Goal: Task Accomplishment & Management: Use online tool/utility

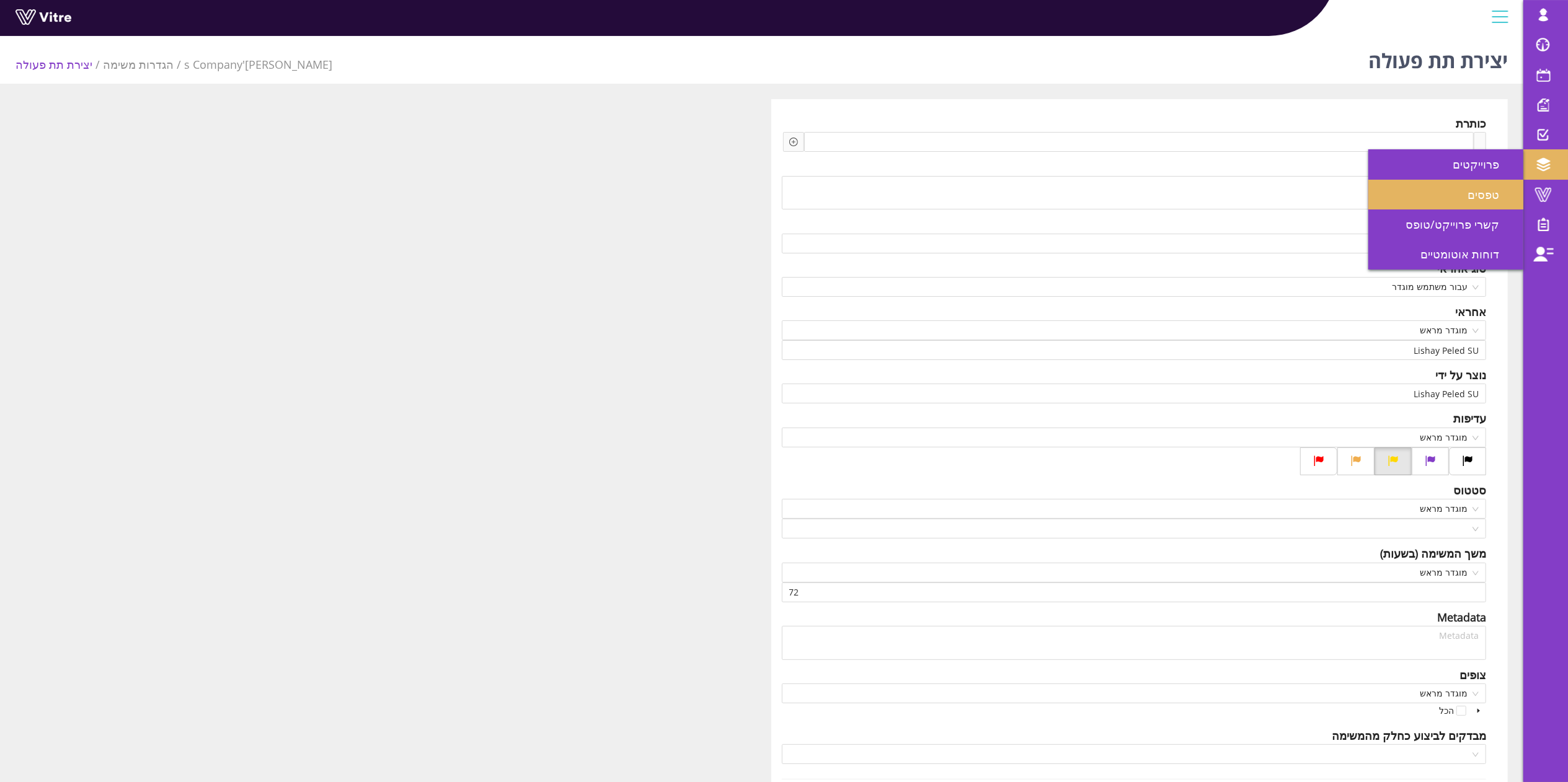
click at [1483, 190] on span "טפסים" at bounding box center [1490, 194] width 46 height 15
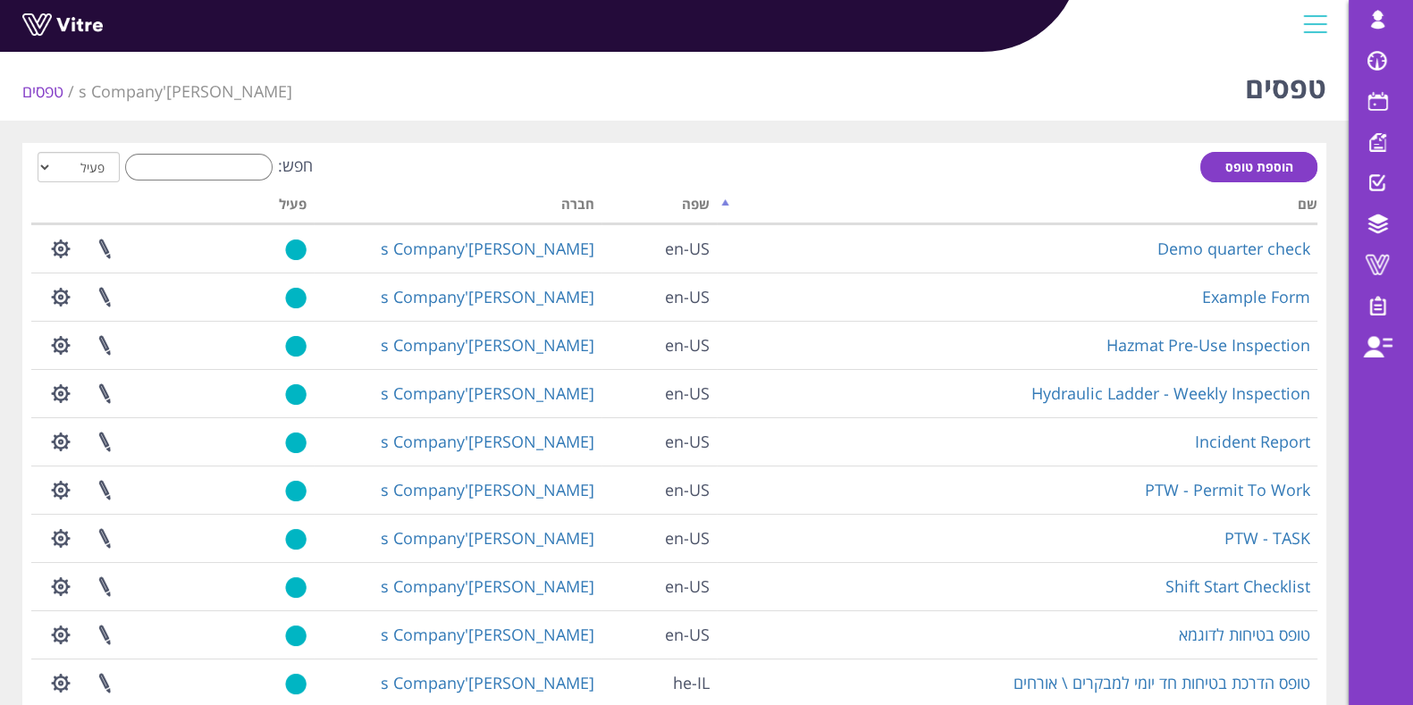
click at [857, 389] on td "Hydraulic Ladder - Weekly Inspection" at bounding box center [1017, 393] width 601 height 48
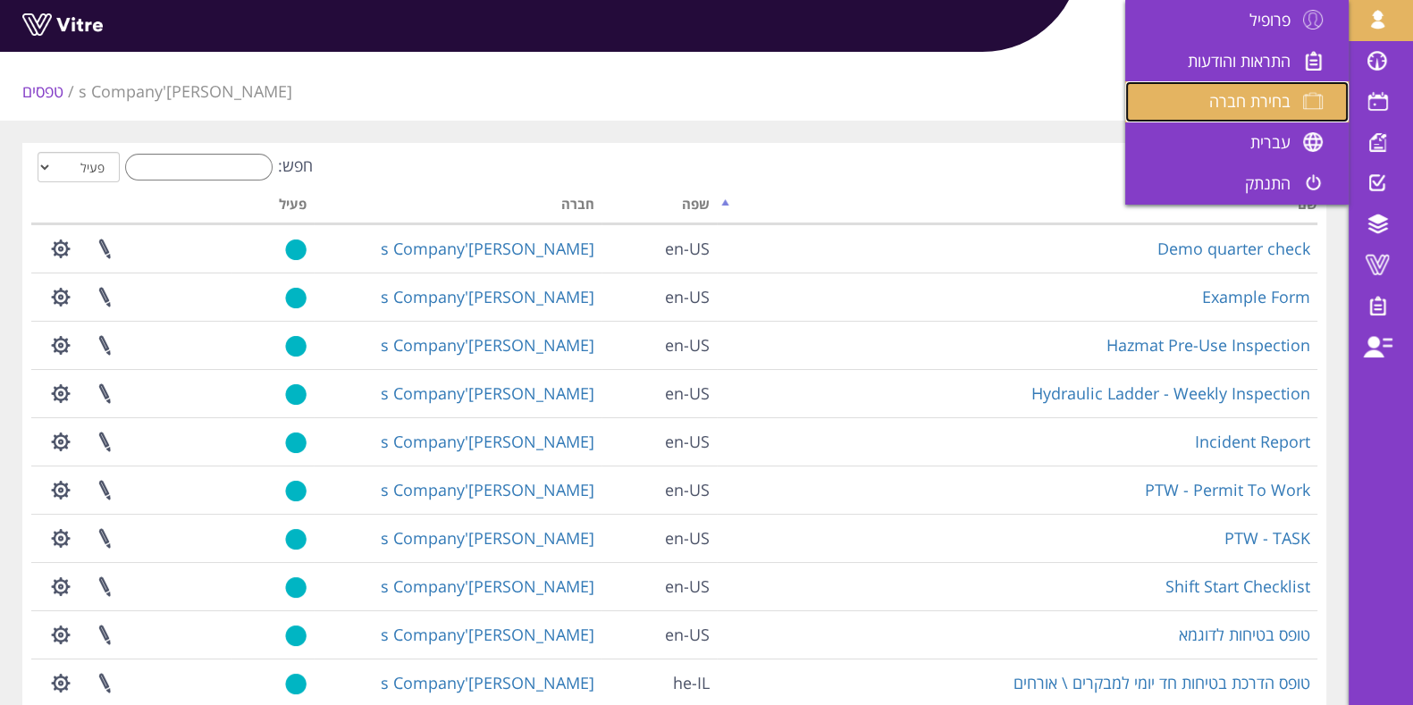
click at [1268, 91] on span "בחירת חברה" at bounding box center [1249, 100] width 81 height 21
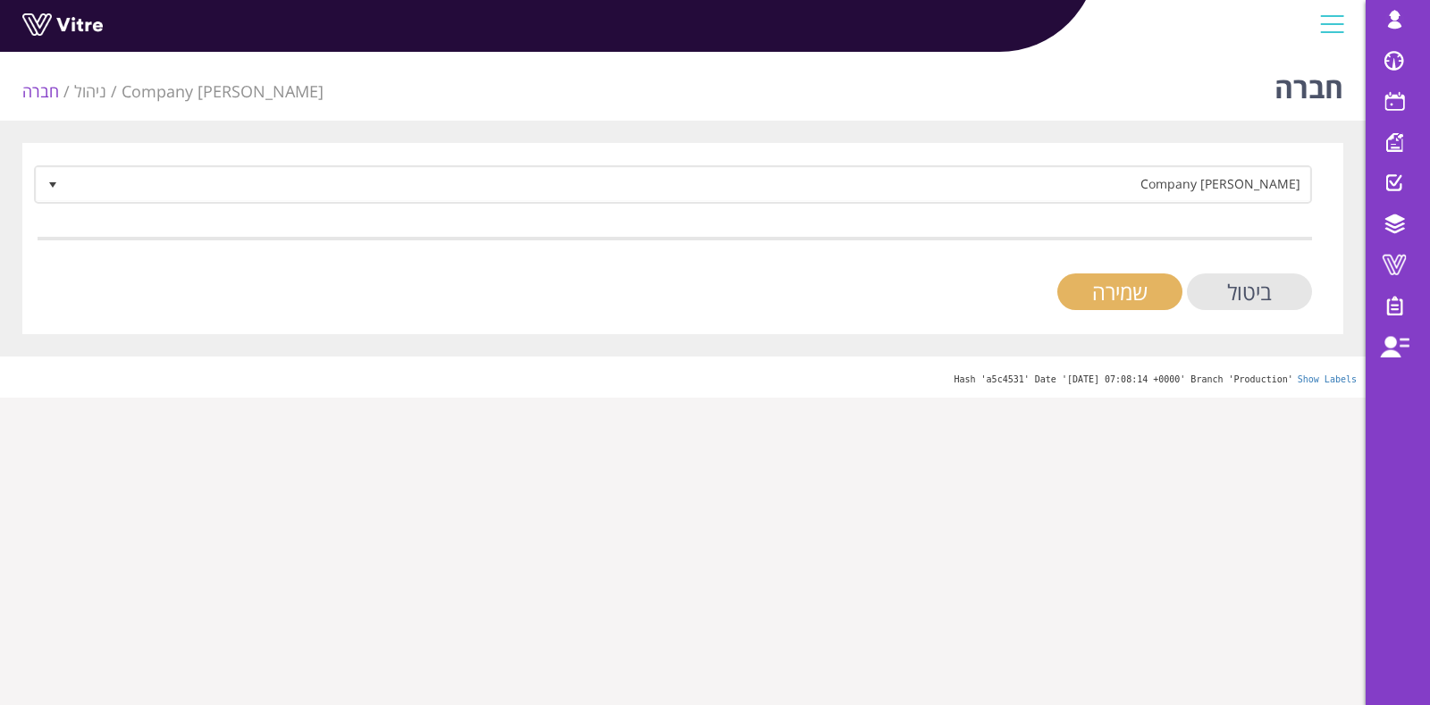
click at [1097, 297] on input "שמירה" at bounding box center [1119, 292] width 125 height 37
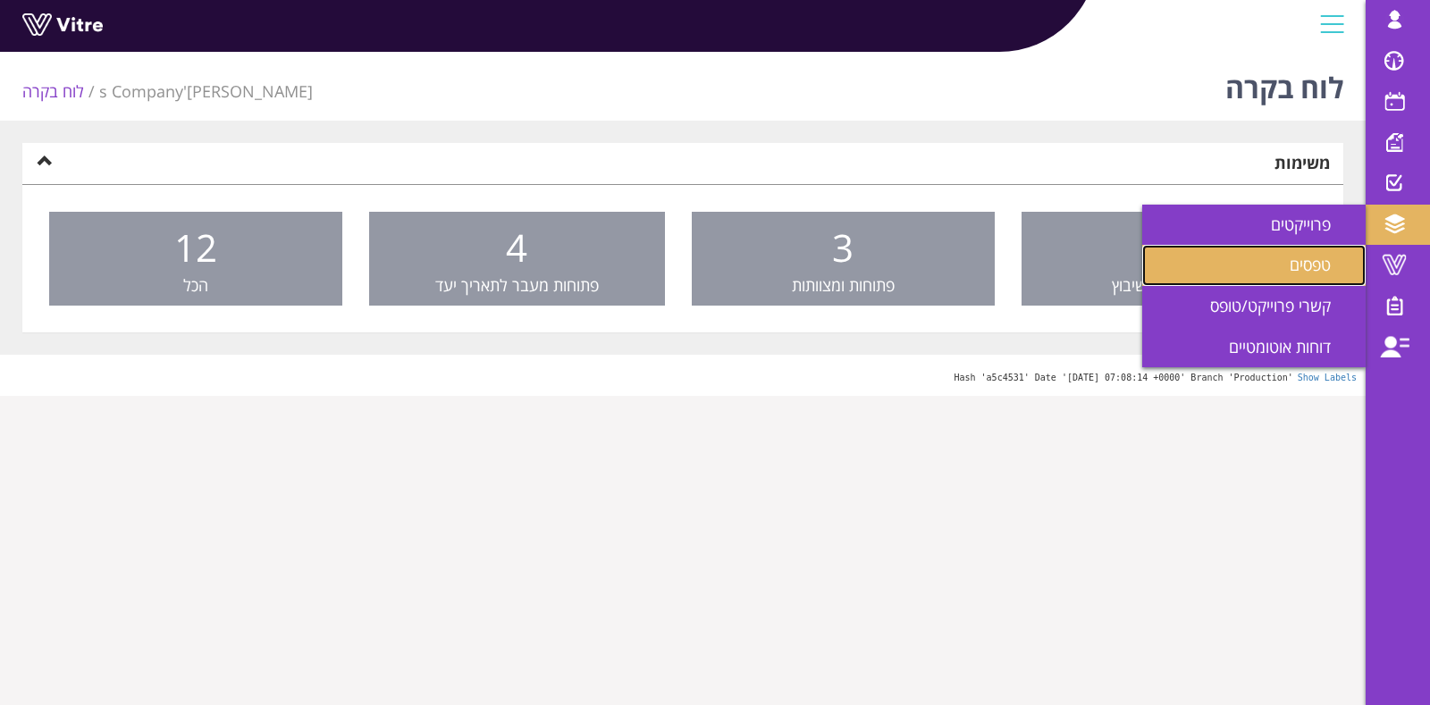
click at [1305, 259] on span "טפסים" at bounding box center [1321, 264] width 63 height 21
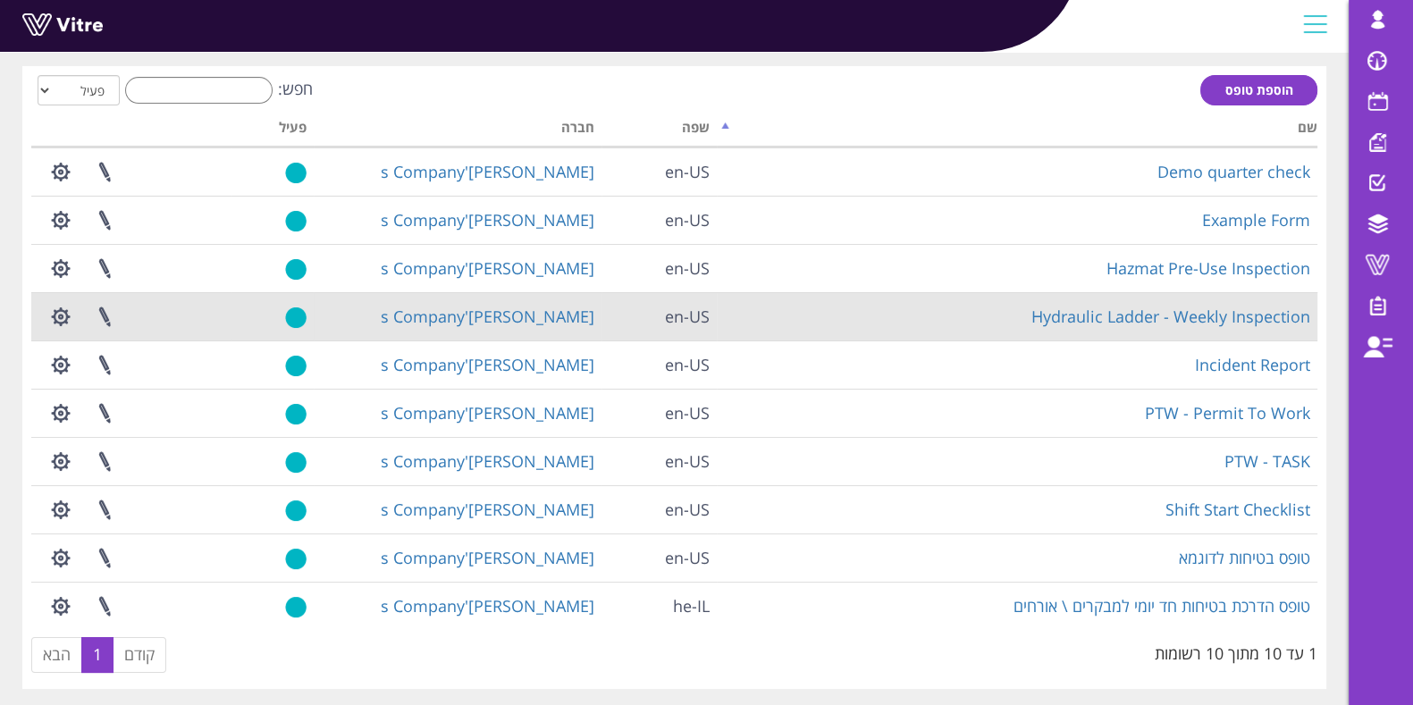
scroll to position [123, 0]
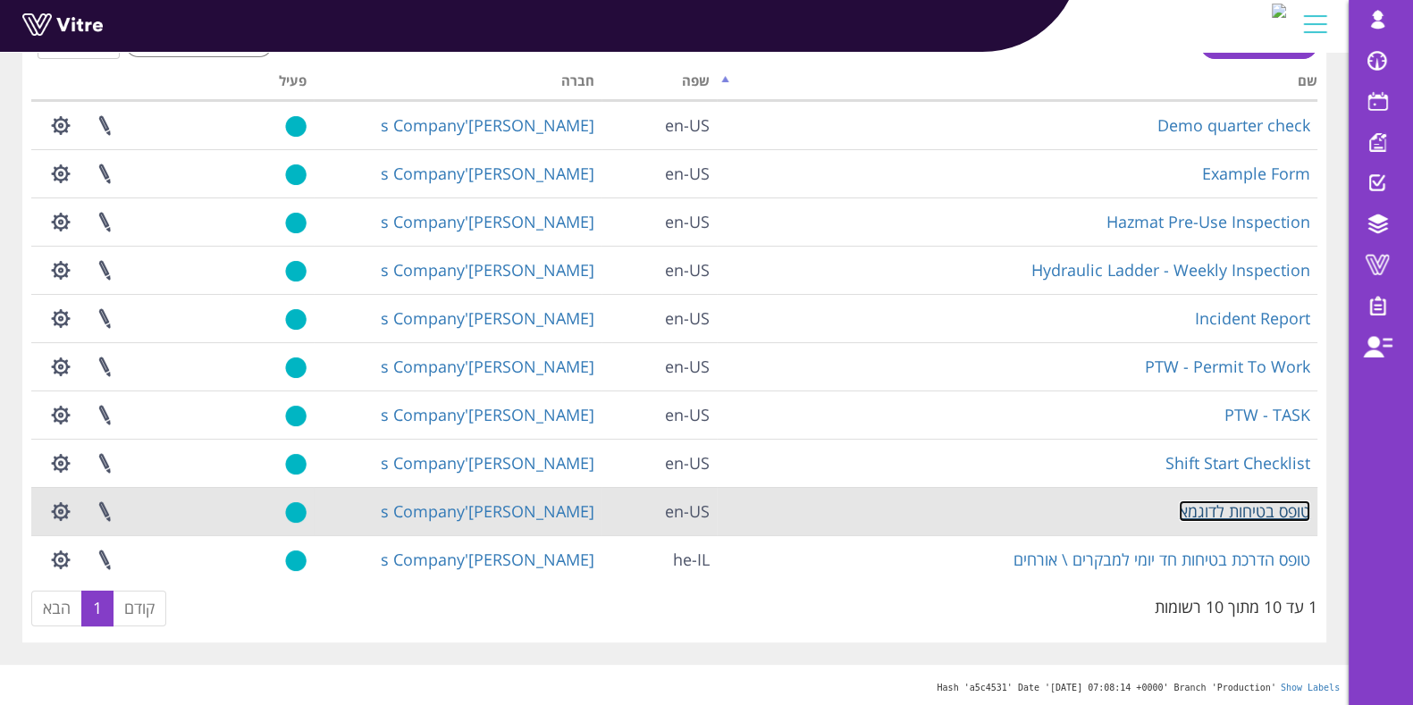
click at [1259, 508] on link "טופס בטיחות לדוגמא" at bounding box center [1244, 511] width 131 height 21
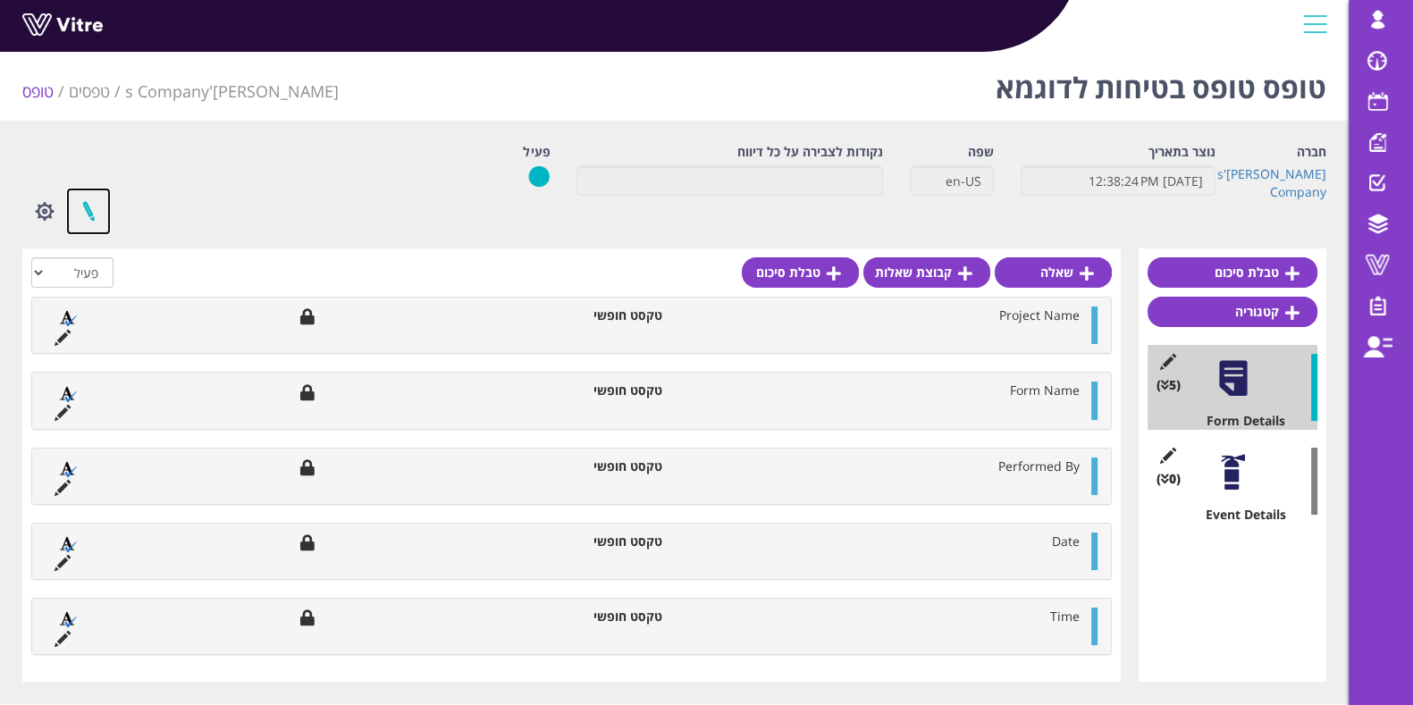
click at [84, 208] on link at bounding box center [88, 211] width 45 height 47
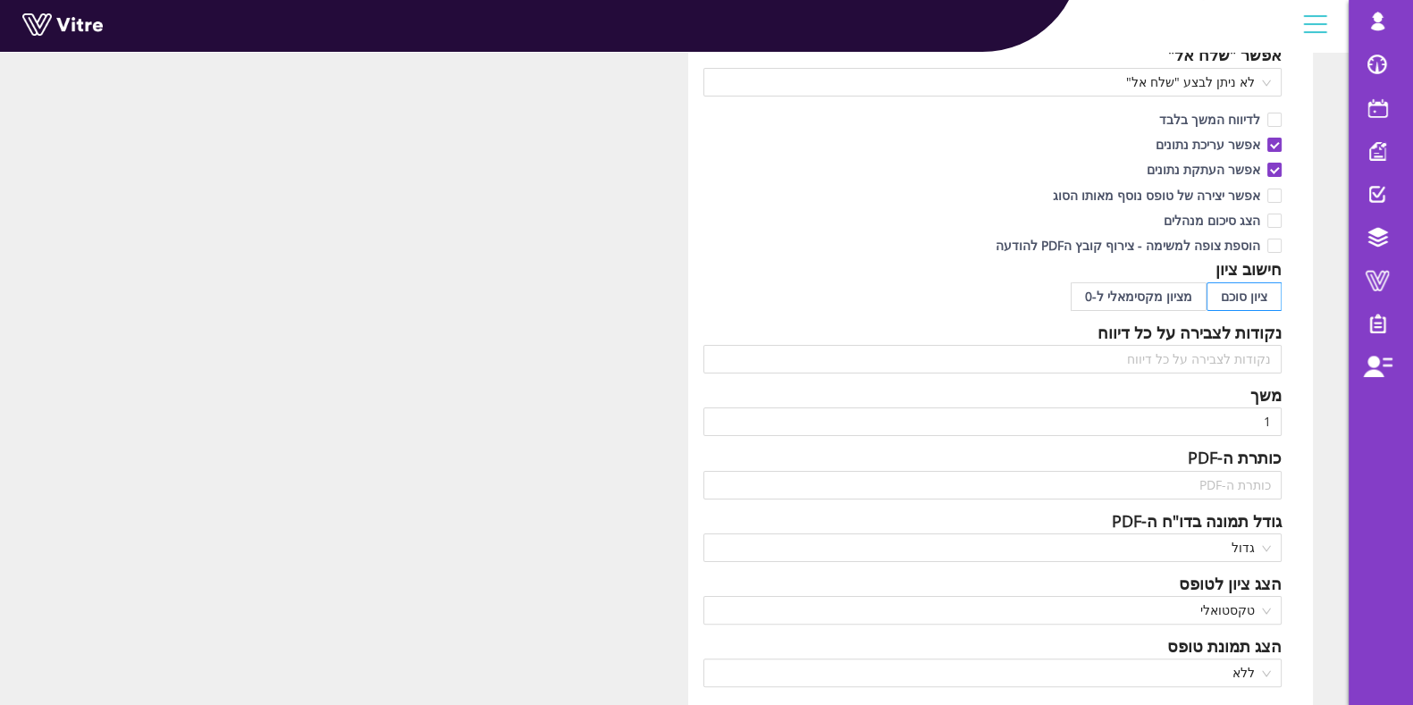
scroll to position [335, 0]
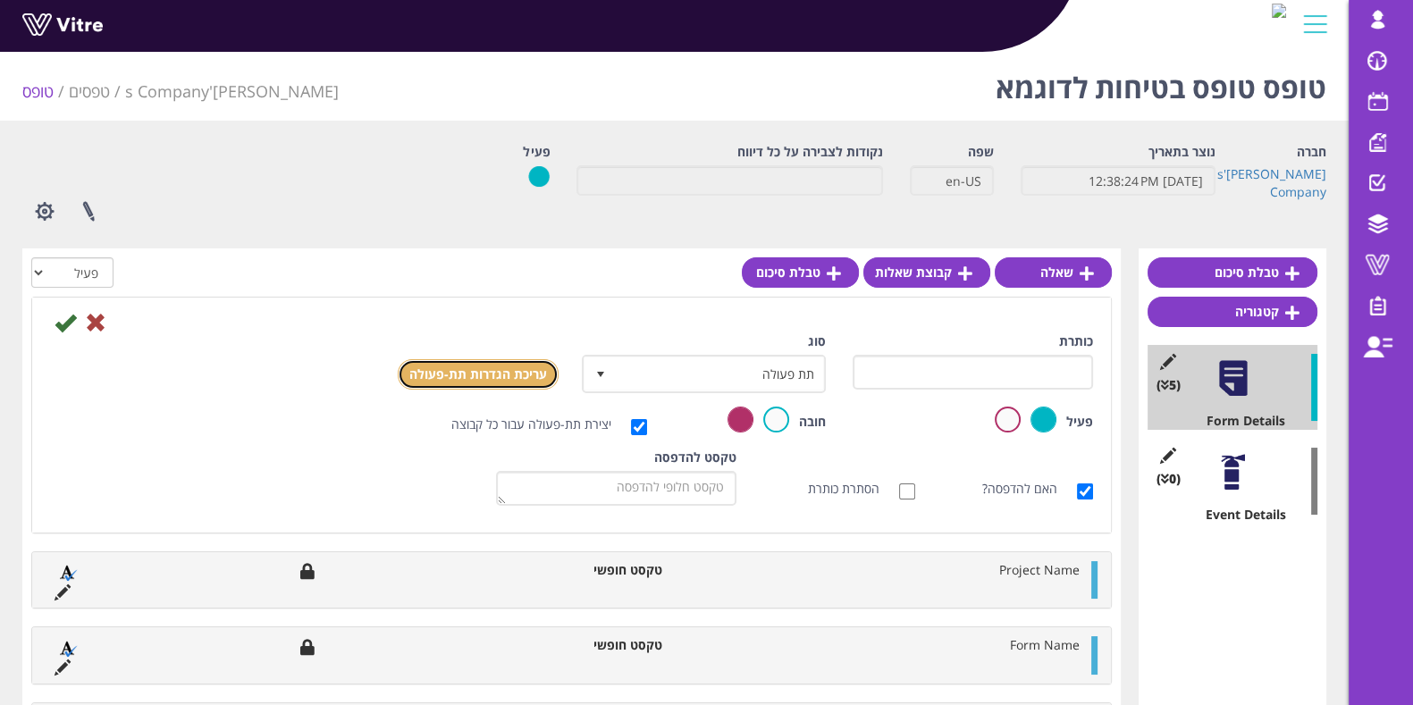
click at [489, 376] on link "עריכת הגדרות תת-פעולה" at bounding box center [478, 374] width 161 height 30
click at [1359, 272] on span at bounding box center [1377, 264] width 45 height 21
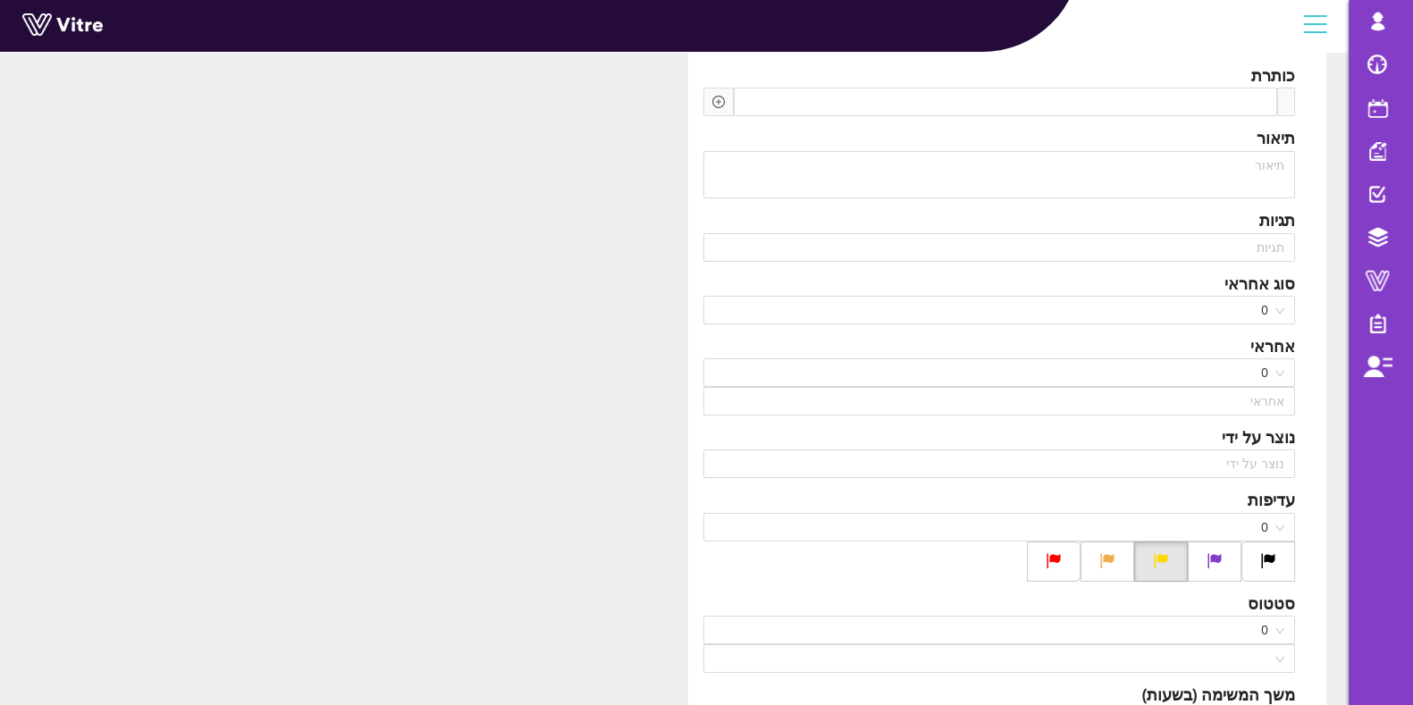
type input "Lishay Peled SU"
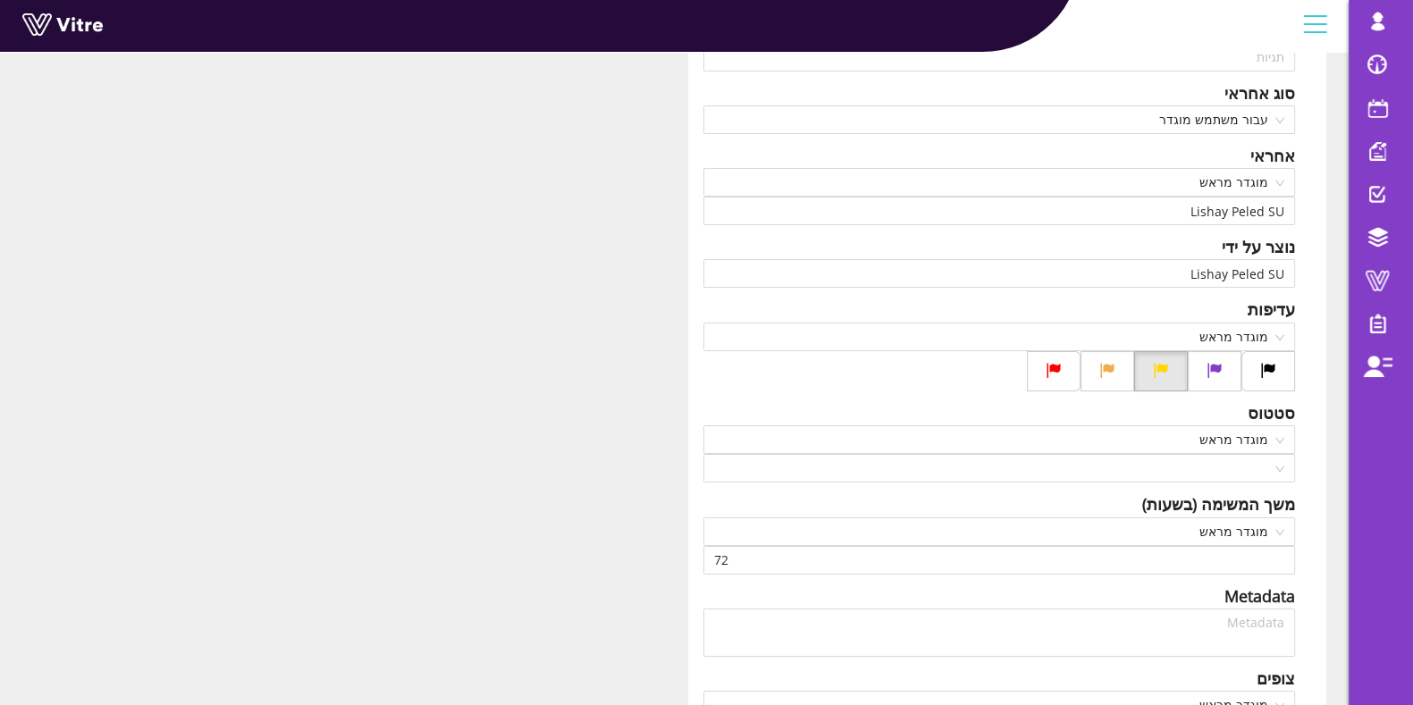
scroll to position [335, 0]
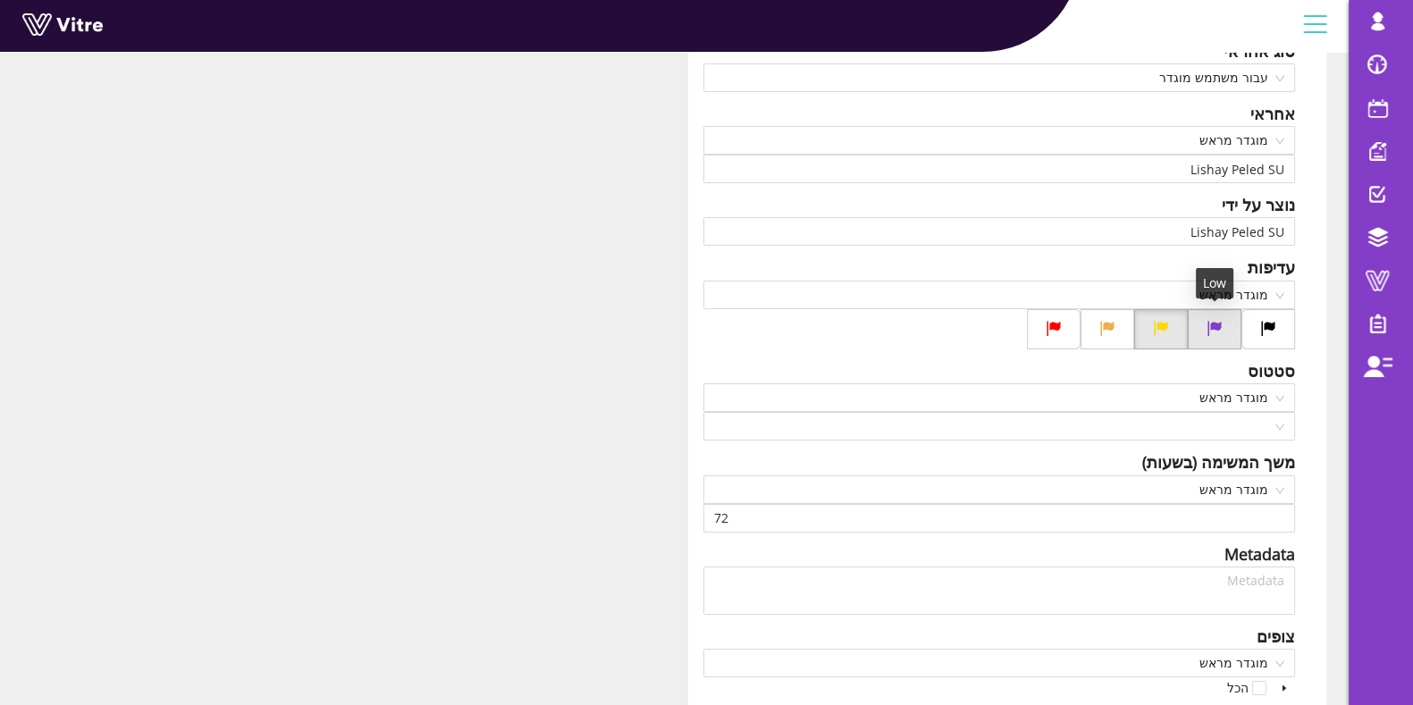
click at [1220, 316] on label at bounding box center [1215, 329] width 54 height 40
click at [0, 0] on input "radio" at bounding box center [0, 0] width 0 height 0
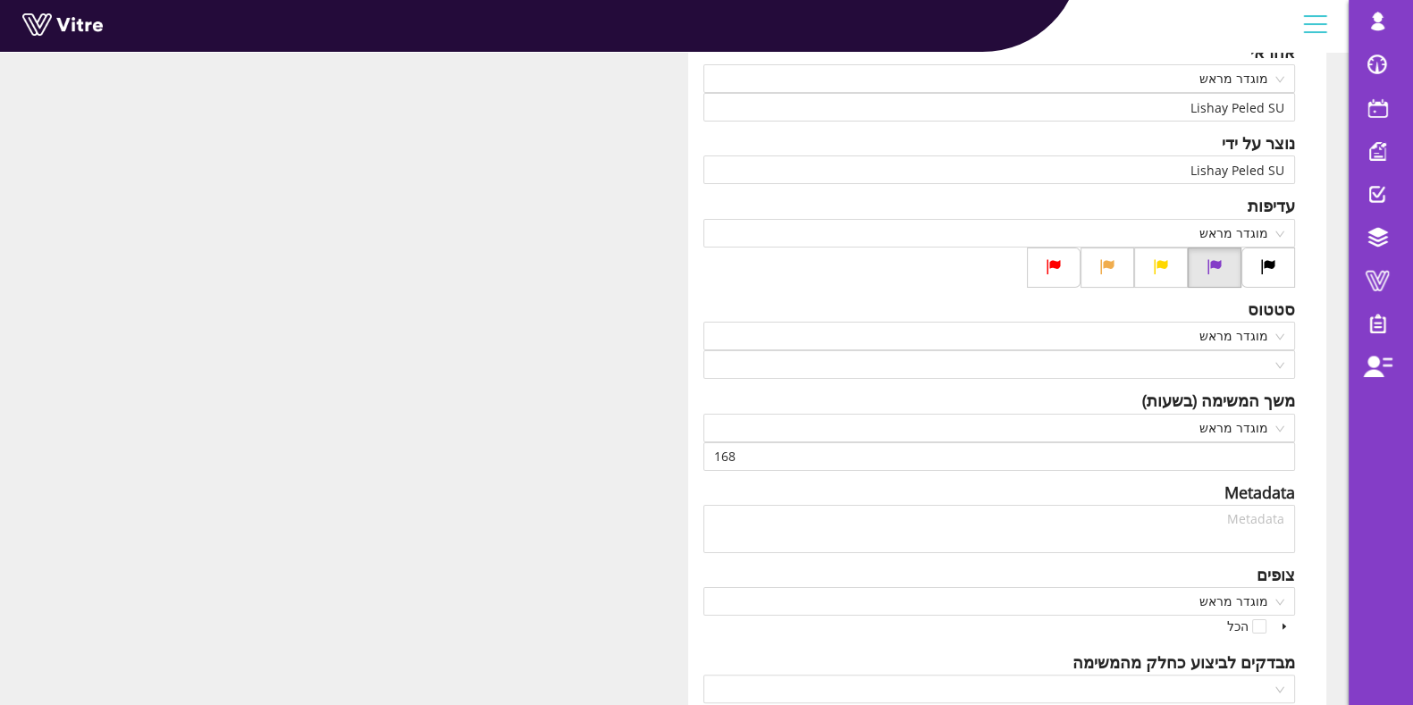
scroll to position [206, 0]
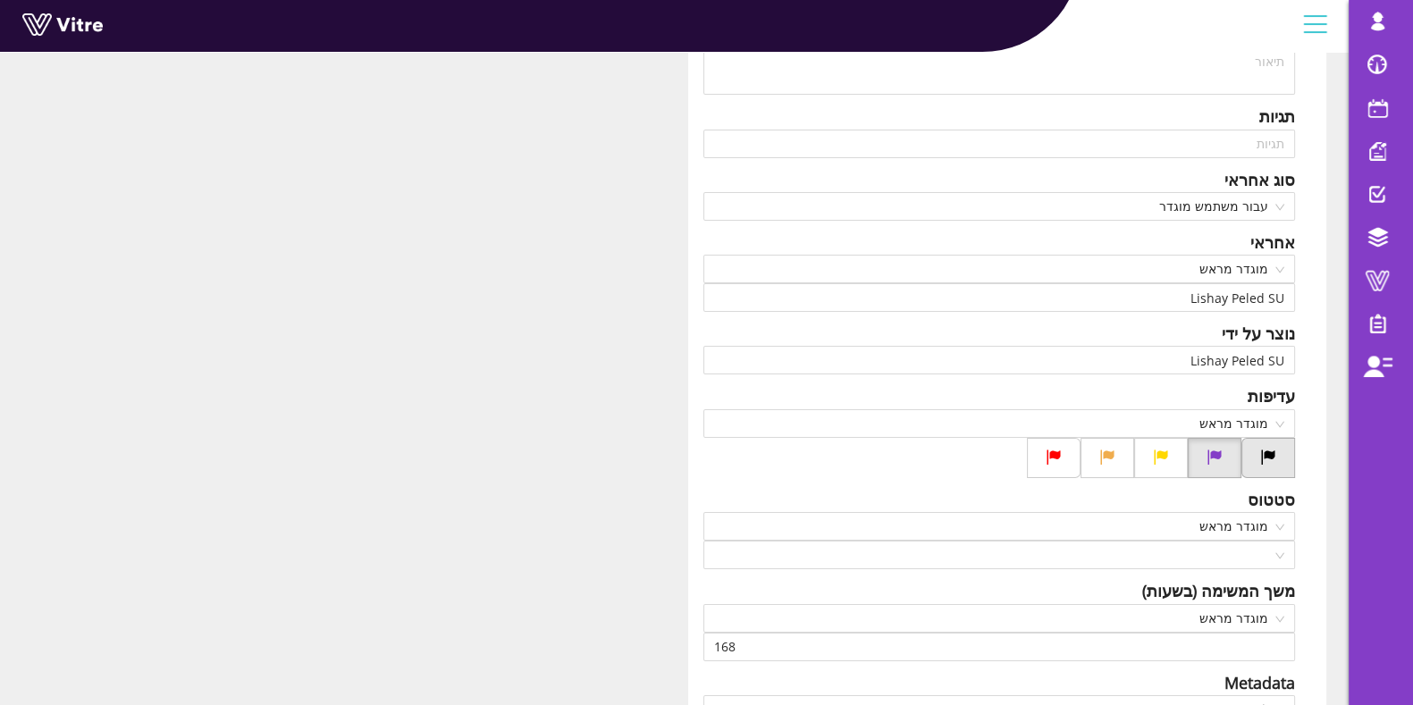
click at [1275, 452] on icon at bounding box center [1268, 457] width 16 height 16
click at [0, 0] on input "radio" at bounding box center [0, 0] width 0 height 0
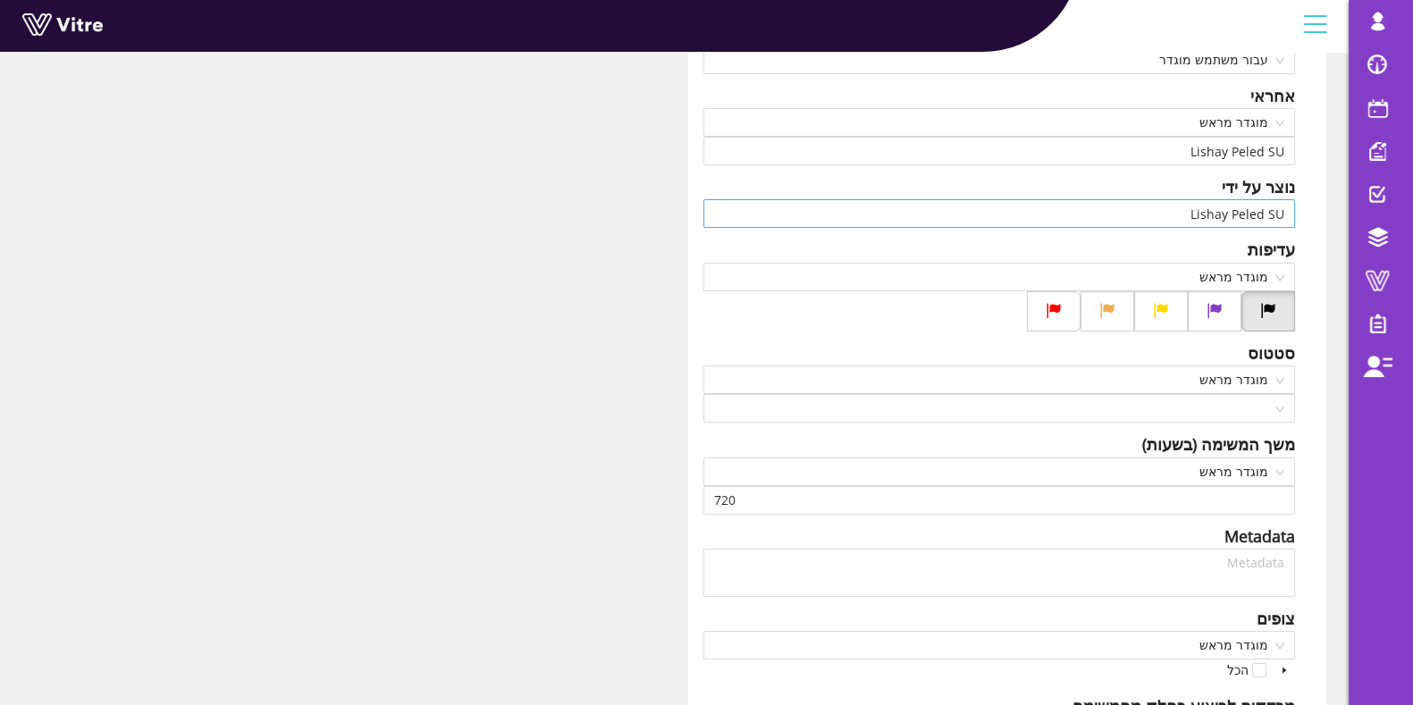
scroll to position [318, 0]
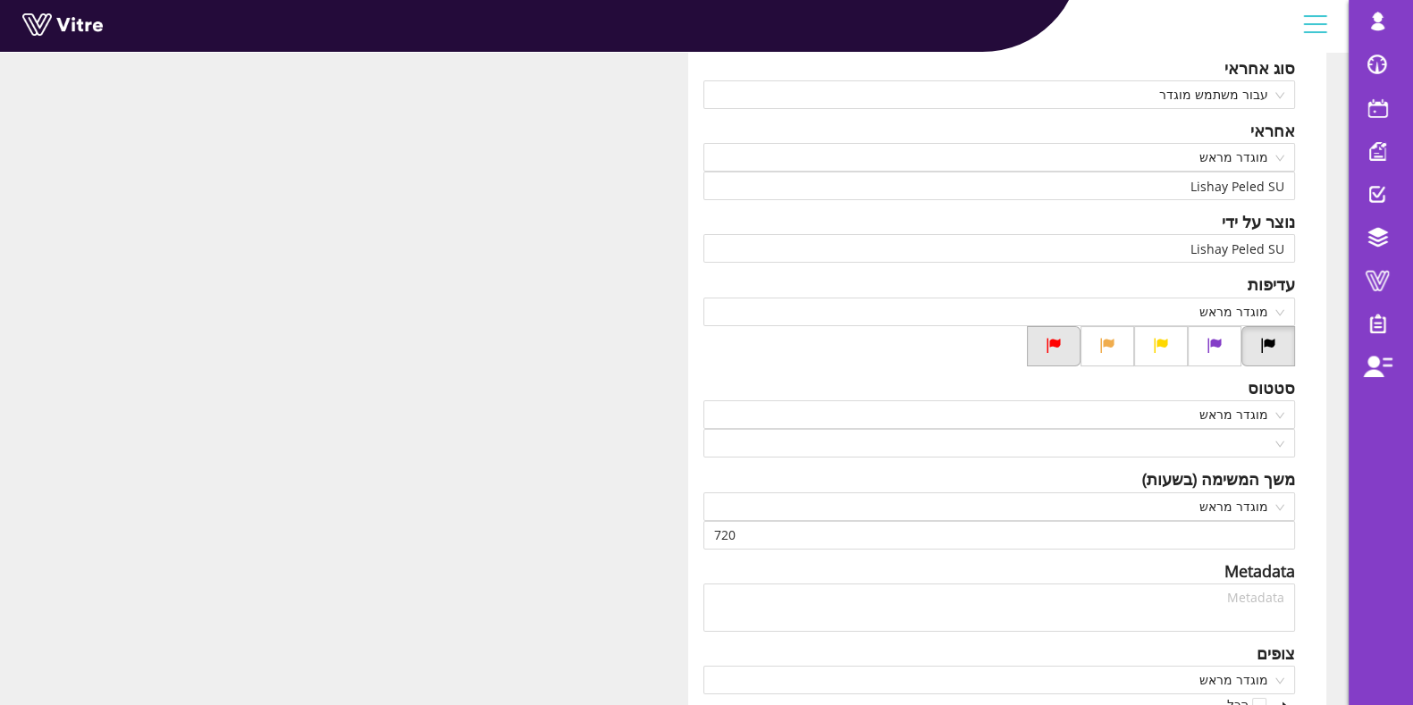
click at [1056, 343] on icon at bounding box center [1054, 345] width 16 height 16
click at [0, 0] on input "radio" at bounding box center [0, 0] width 0 height 0
drag, startPoint x: 1113, startPoint y: 346, endPoint x: 1155, endPoint y: 342, distance: 42.2
click at [1114, 346] on icon at bounding box center [1107, 345] width 16 height 16
click at [0, 0] on input "radio" at bounding box center [0, 0] width 0 height 0
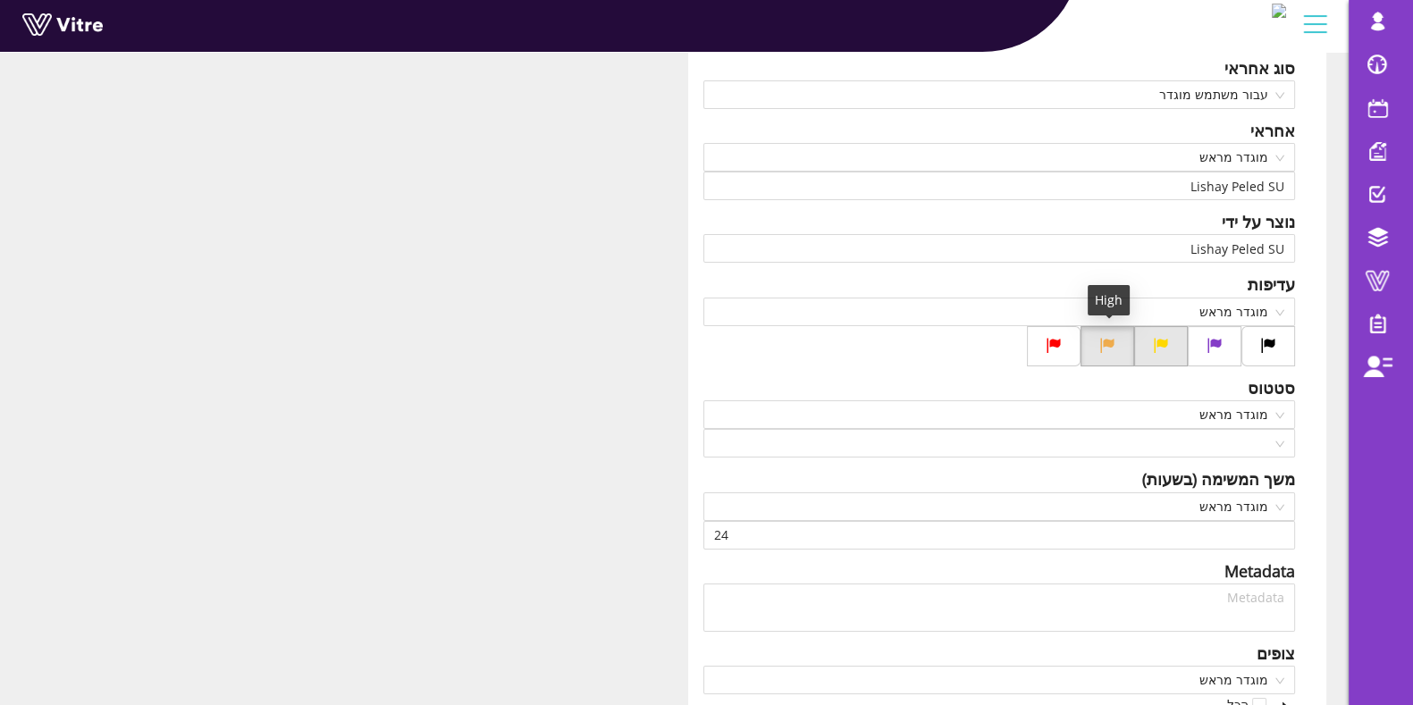
click at [1166, 342] on icon at bounding box center [1161, 345] width 16 height 16
click at [0, 0] on input "radio" at bounding box center [0, 0] width 0 height 0
type input "72"
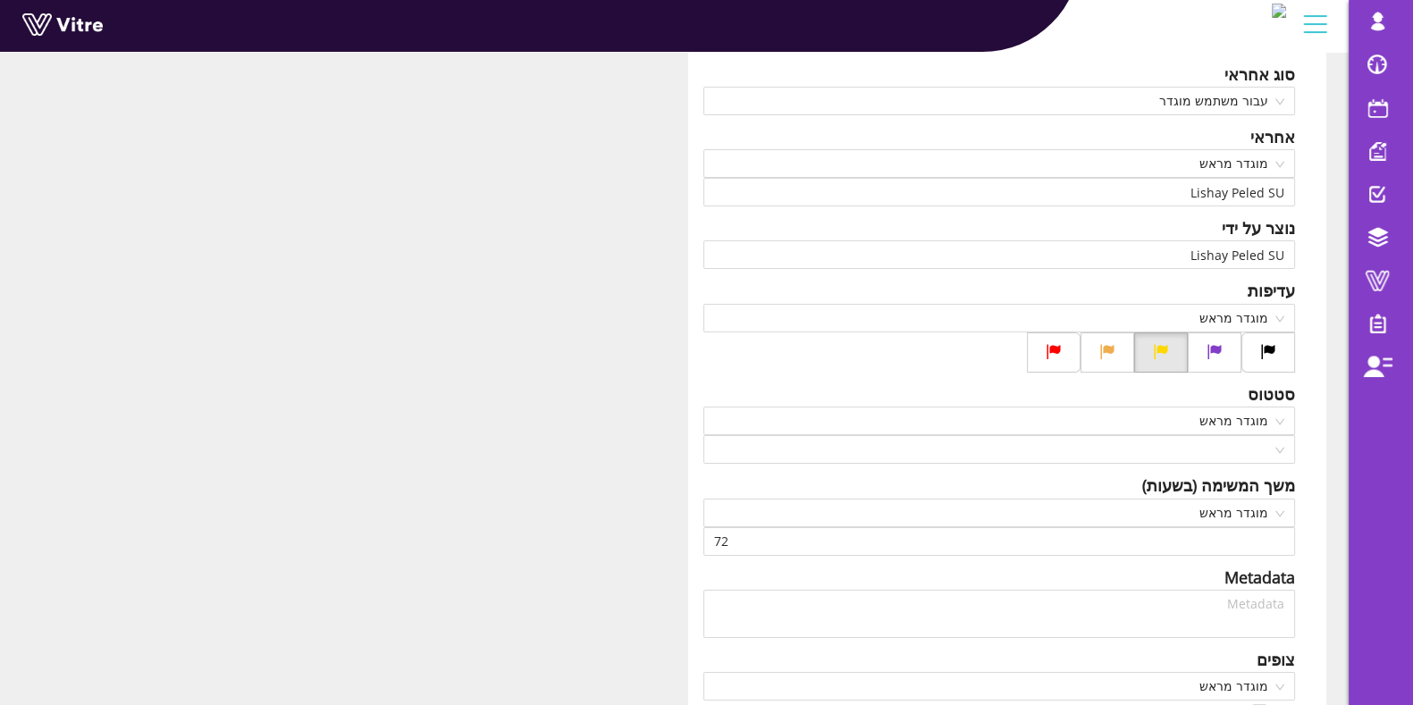
scroll to position [0, 0]
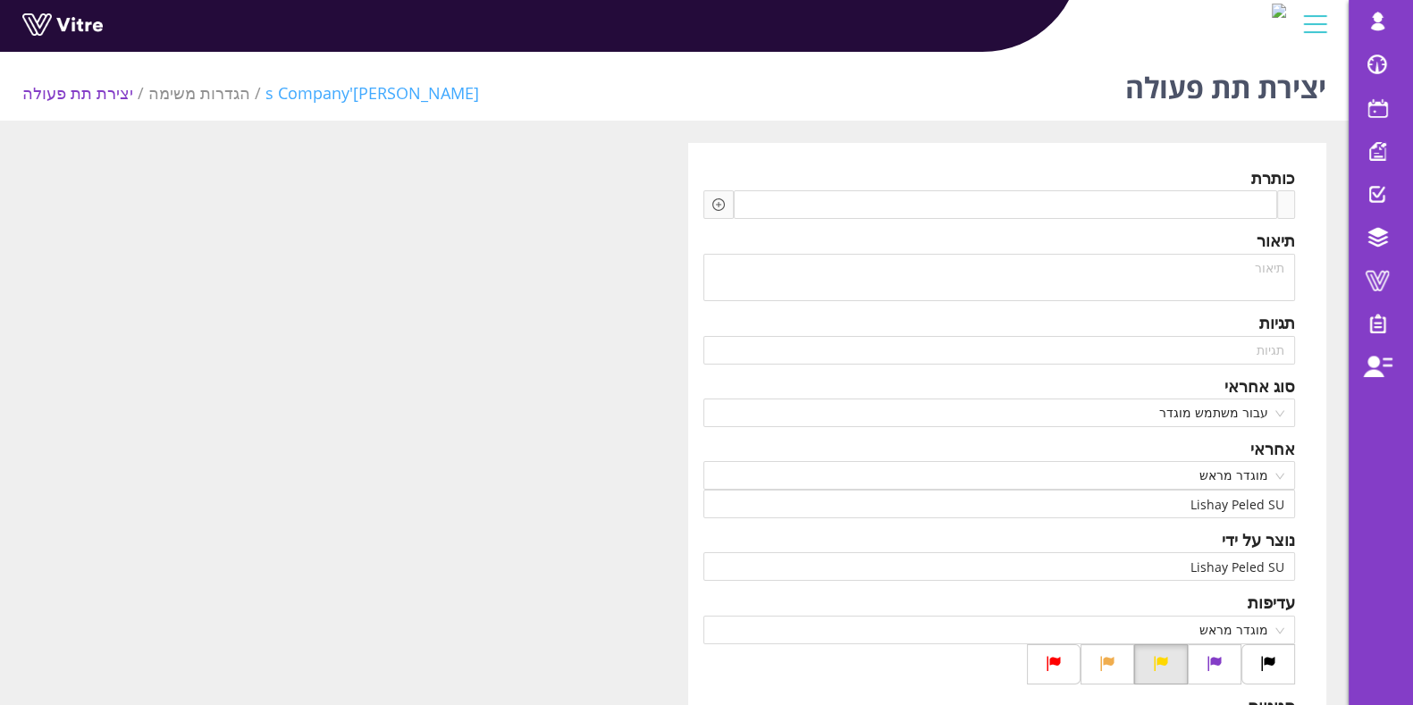
click at [311, 90] on link "[PERSON_NAME]'s Company" at bounding box center [372, 92] width 214 height 21
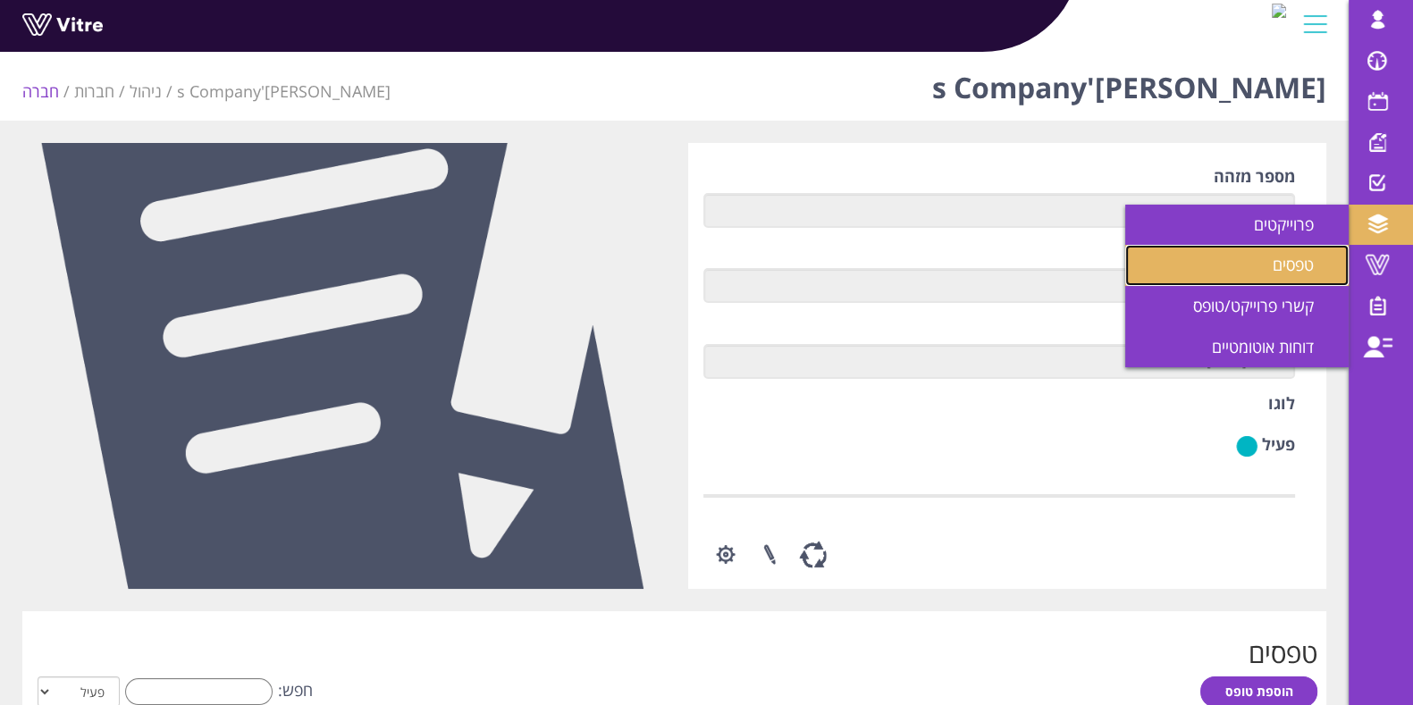
click at [1307, 259] on span "טפסים" at bounding box center [1304, 264] width 63 height 21
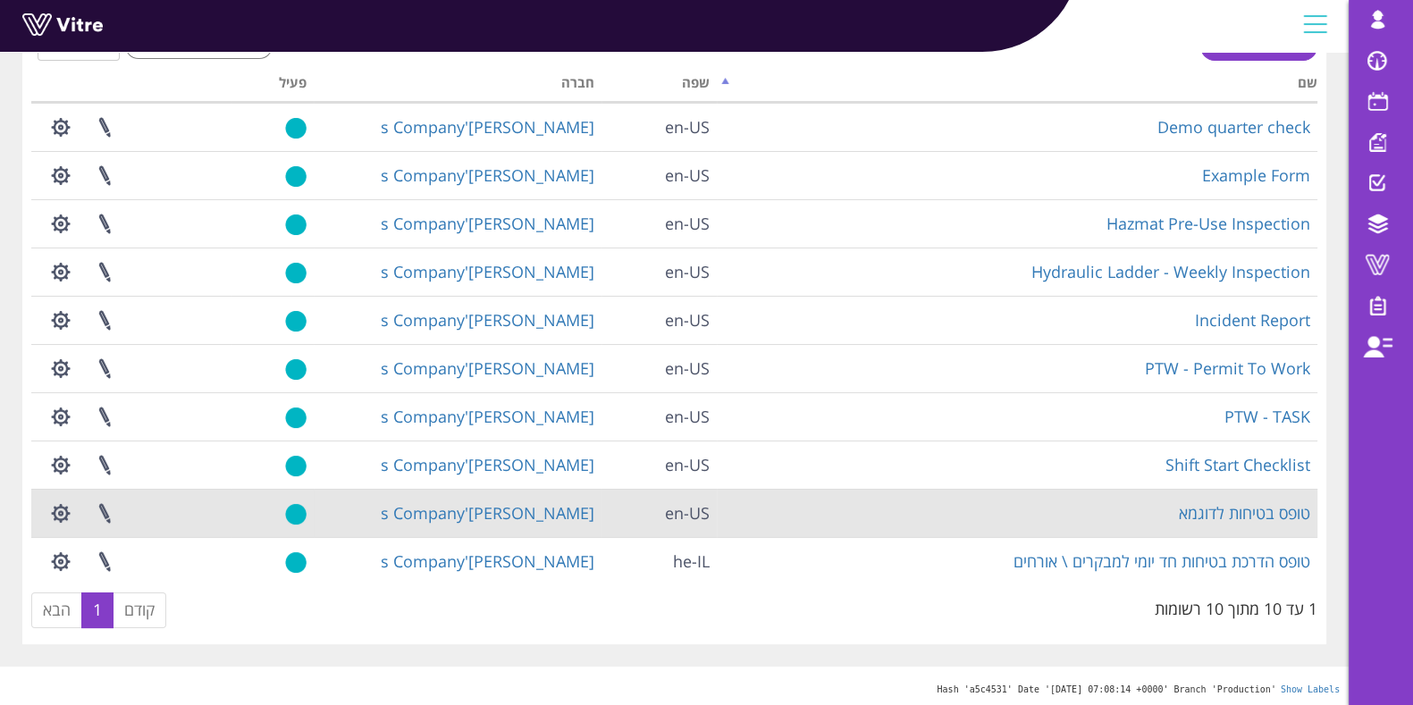
scroll to position [123, 0]
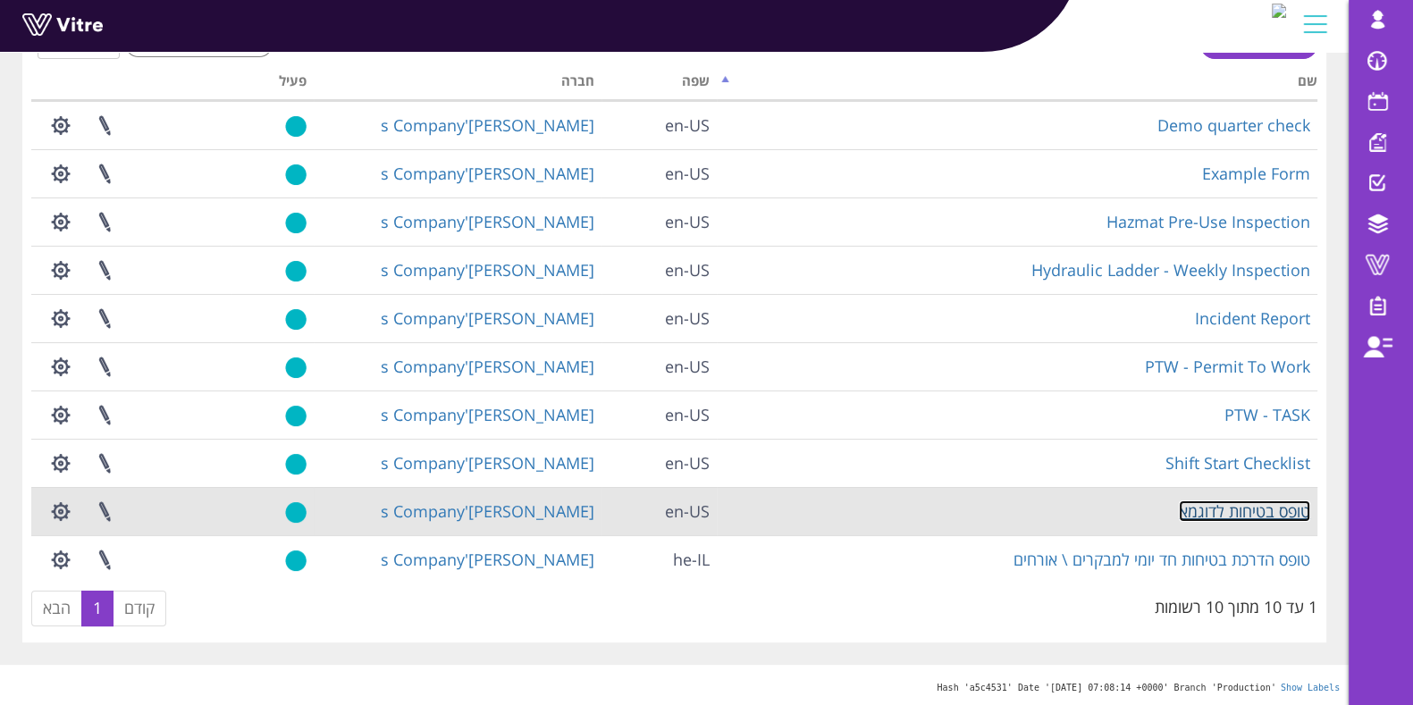
click at [1228, 511] on link "טופס בטיחות לדוגמא" at bounding box center [1244, 511] width 131 height 21
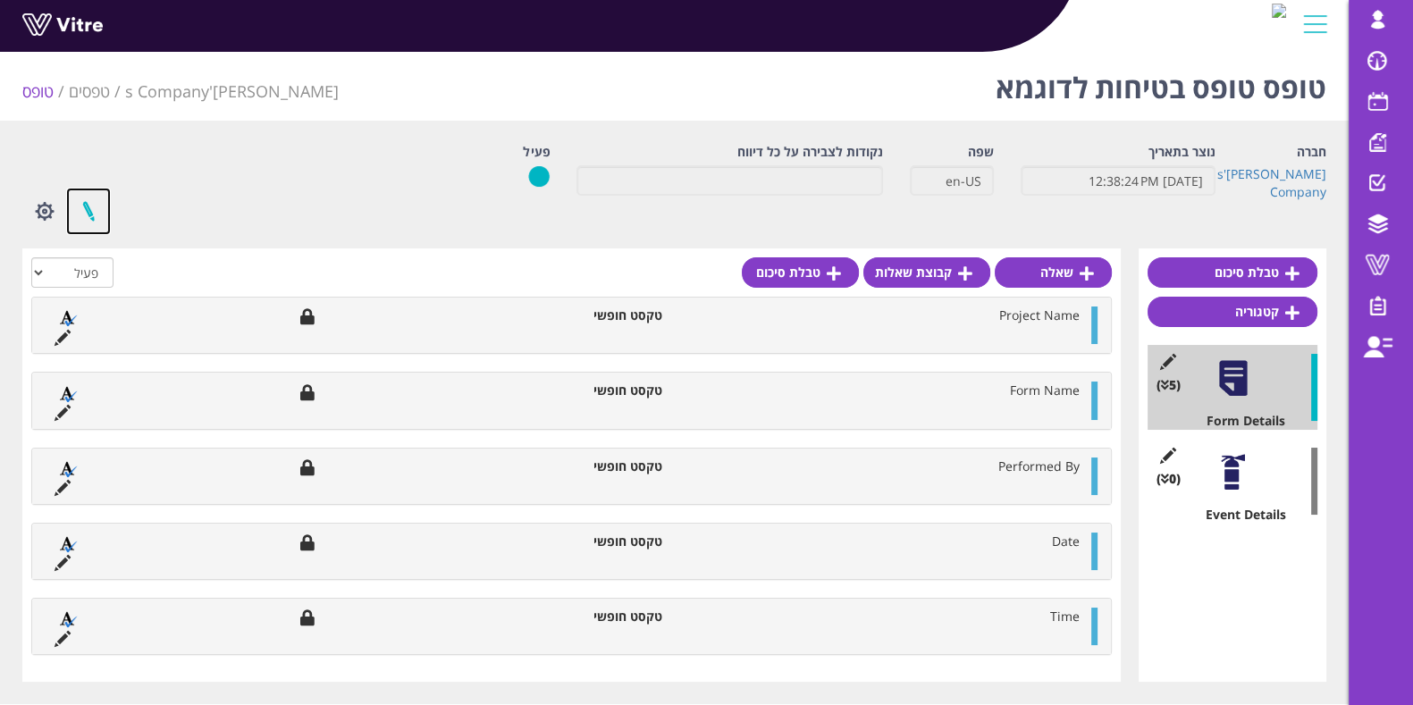
click at [95, 209] on link at bounding box center [88, 211] width 45 height 47
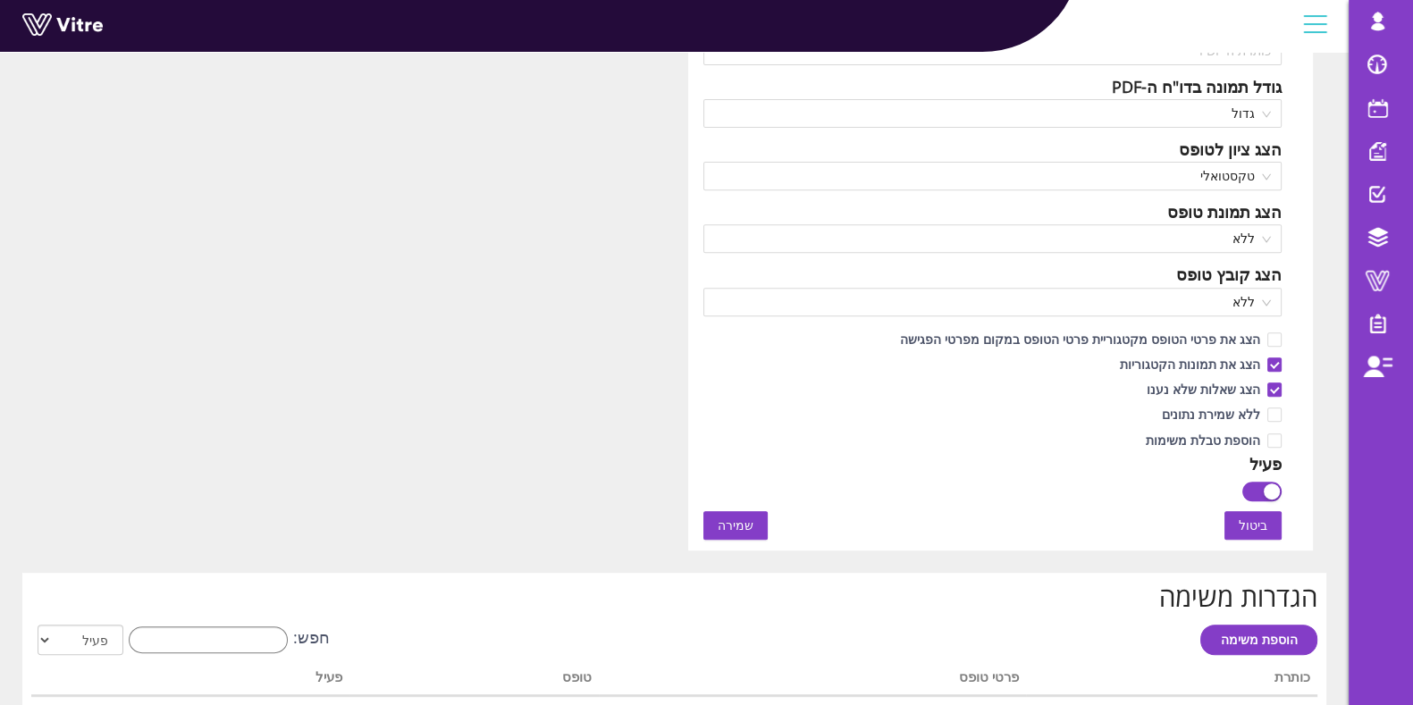
scroll to position [1499, 0]
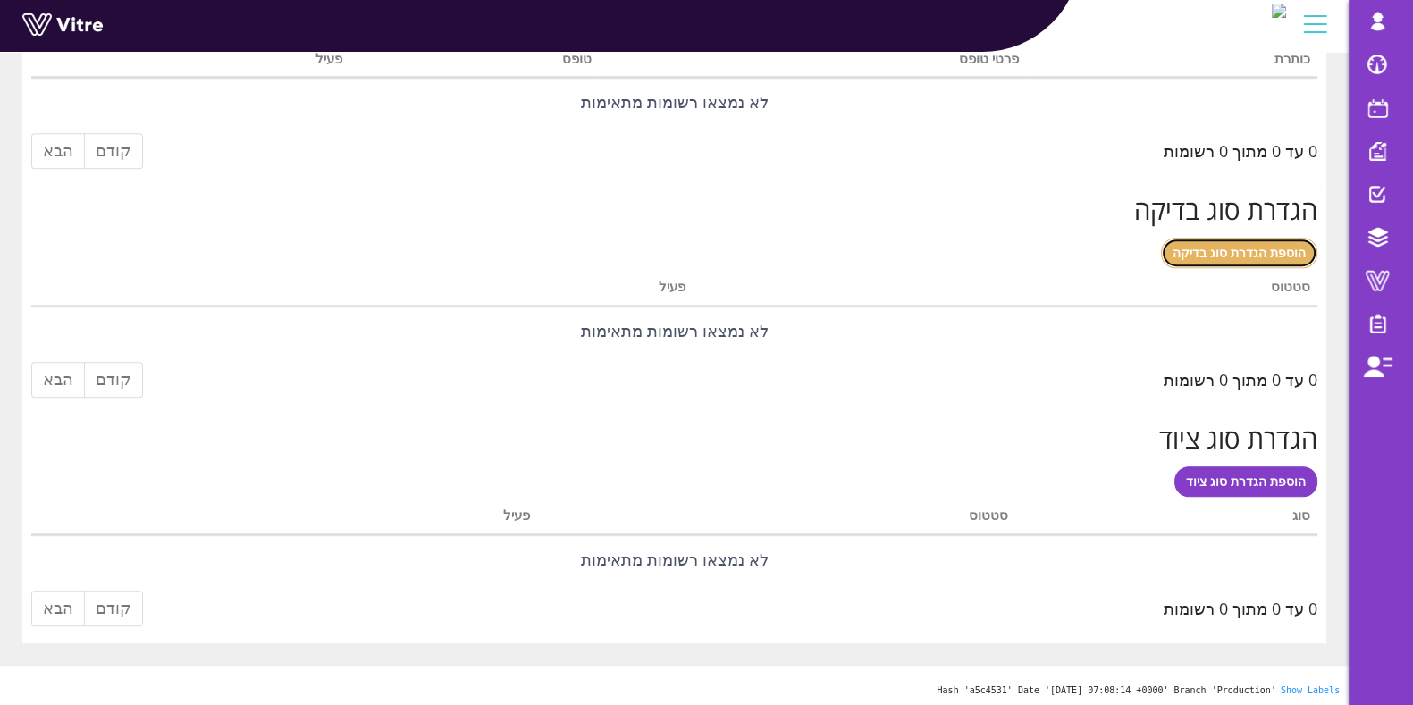
click at [1288, 252] on span "הוספת הגדרת סוג בדיקה" at bounding box center [1239, 252] width 133 height 17
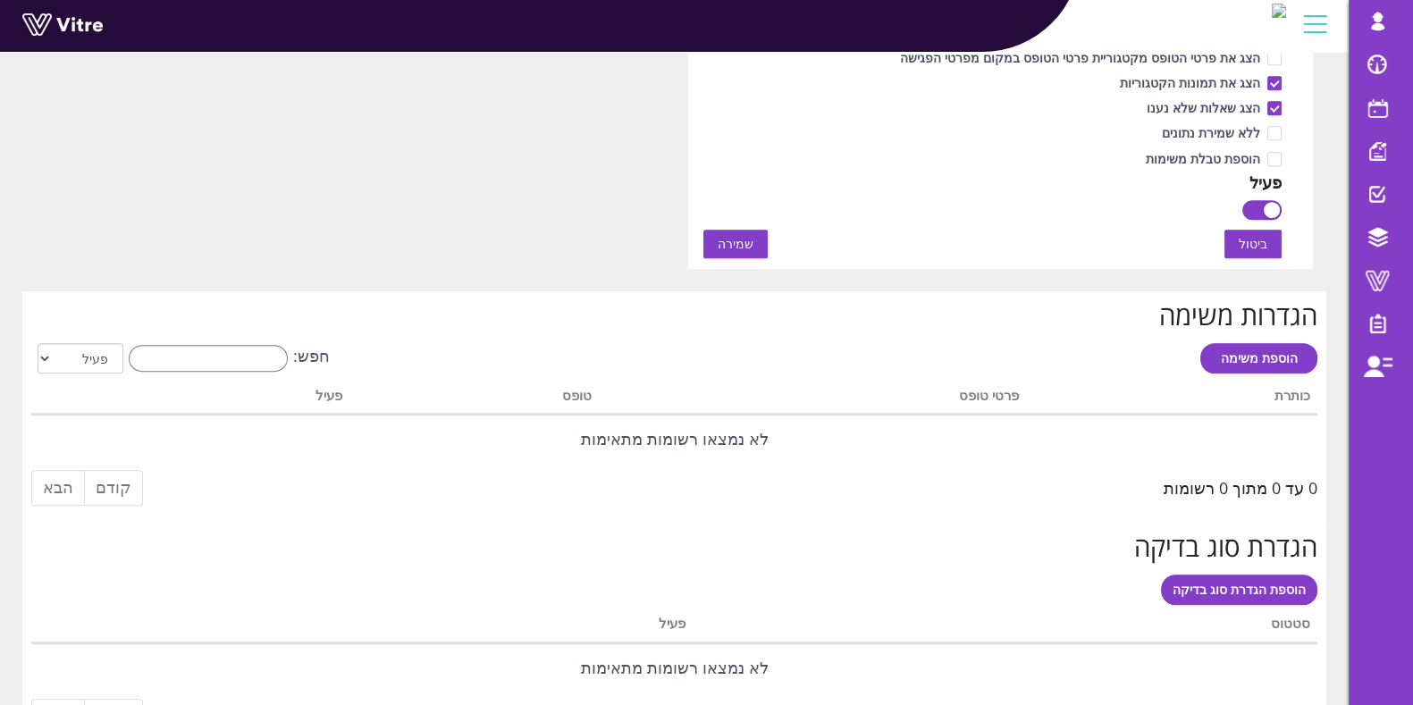
scroll to position [1127, 0]
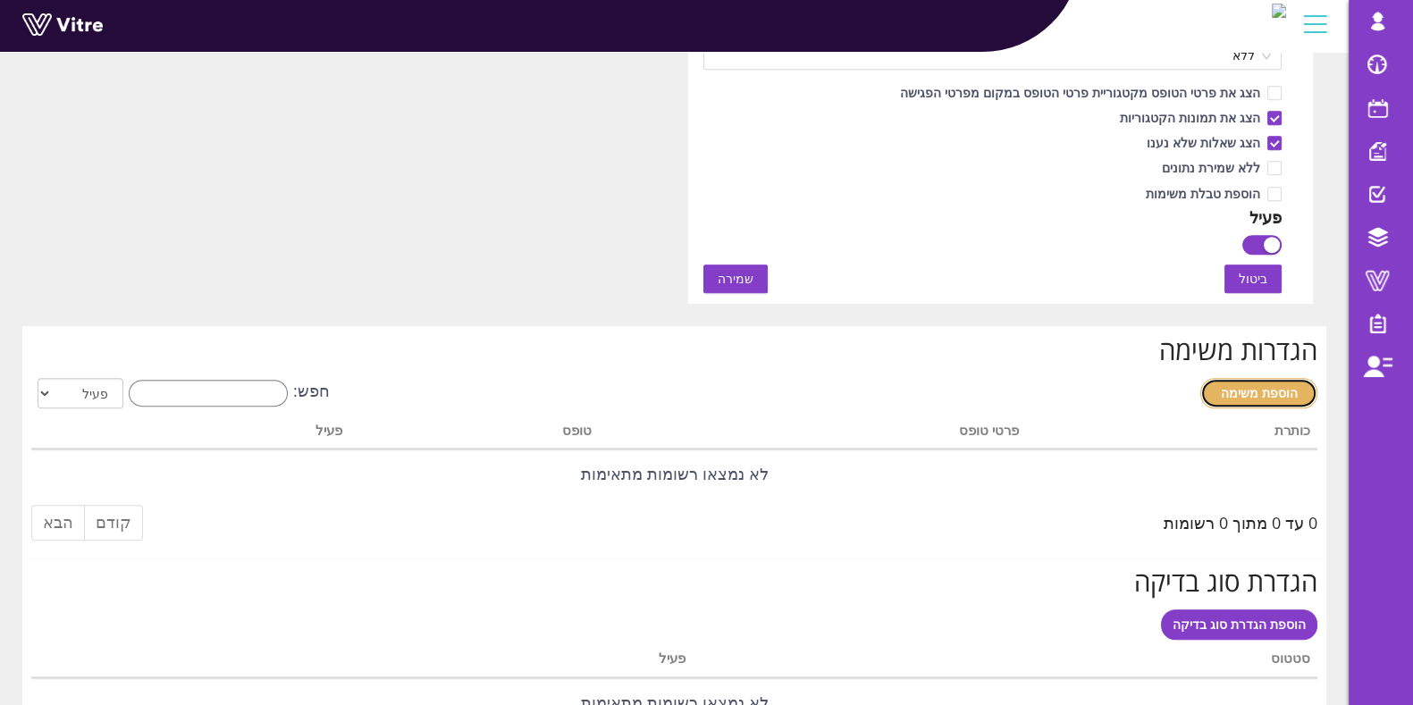
click at [1290, 391] on span "הוספת משימה" at bounding box center [1259, 392] width 77 height 17
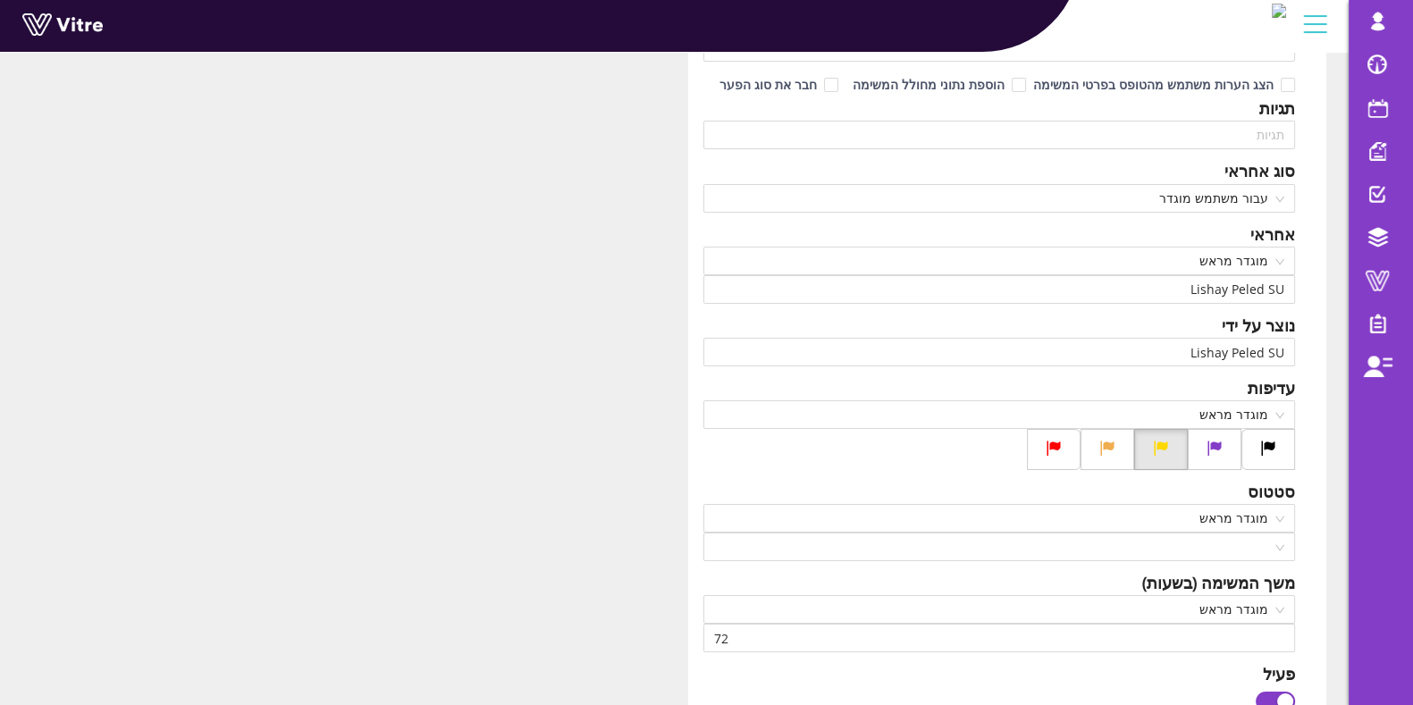
scroll to position [335, 0]
